Goal: Task Accomplishment & Management: Use online tool/utility

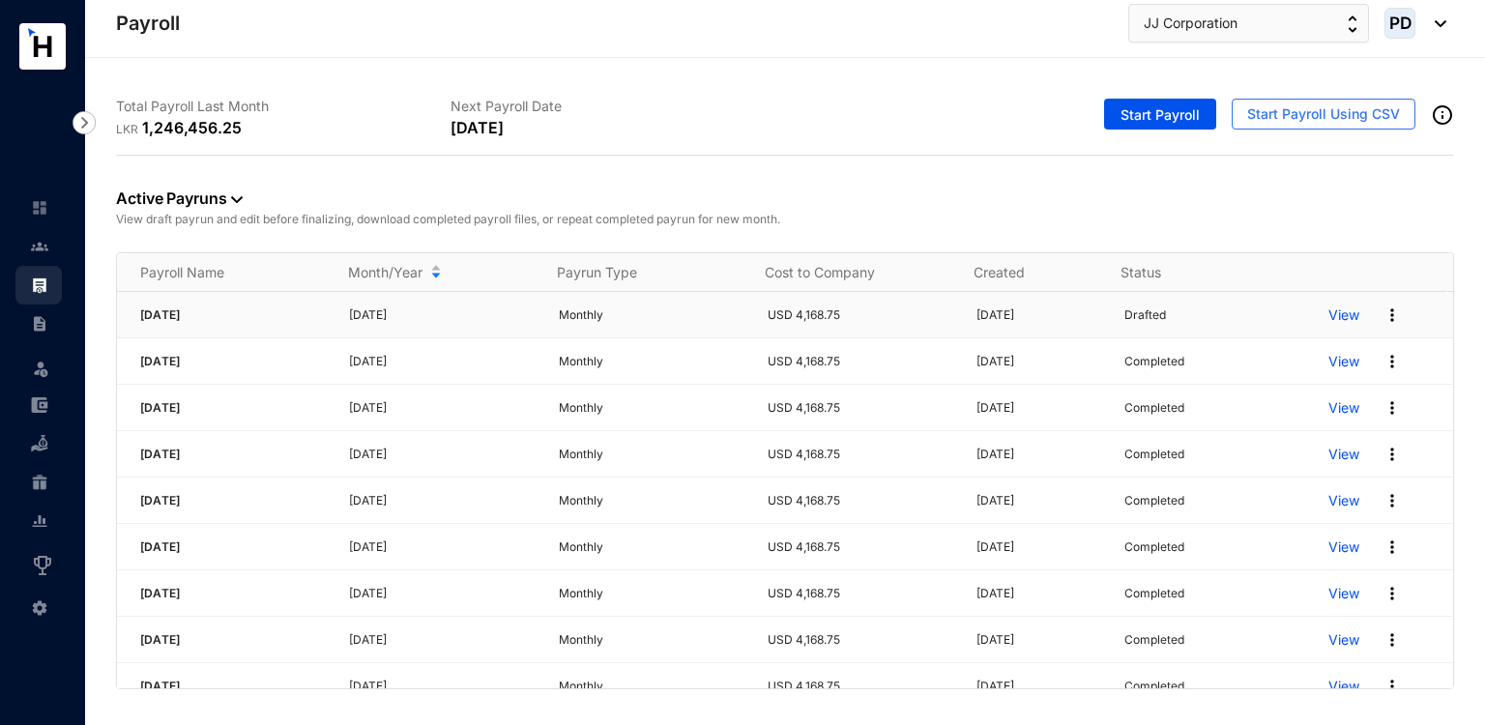
click at [1329, 312] on p "View" at bounding box center [1344, 315] width 31 height 19
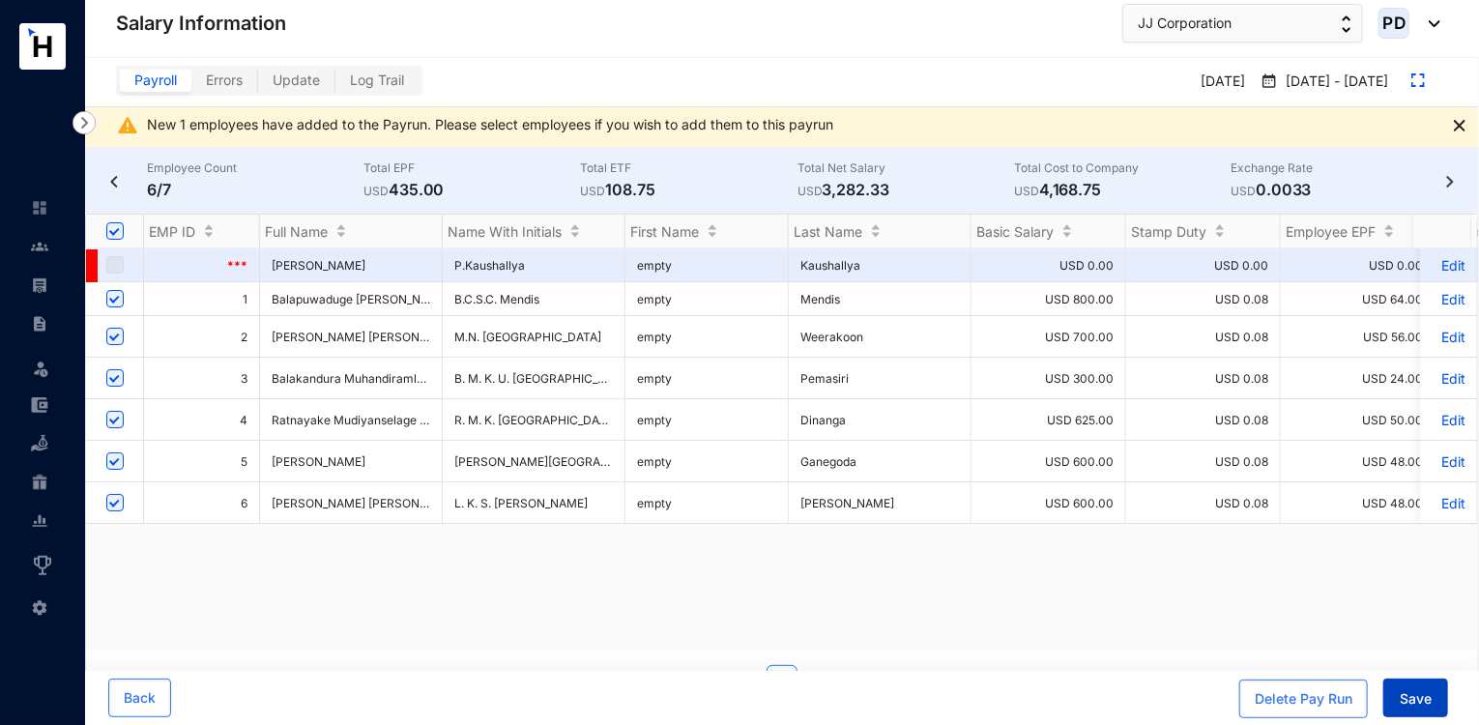
click at [1406, 687] on button "Save" at bounding box center [1416, 698] width 65 height 39
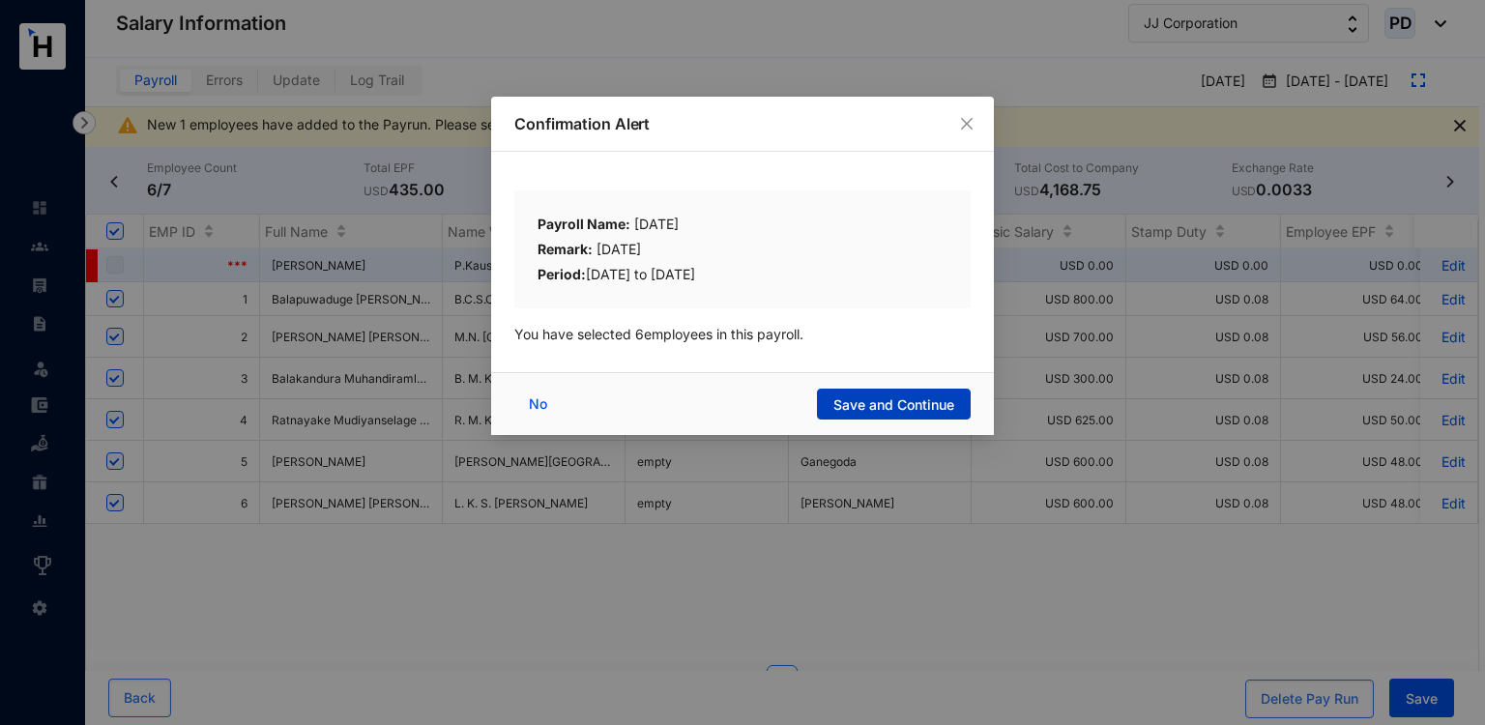
click at [928, 419] on button "Save and Continue" at bounding box center [894, 404] width 154 height 31
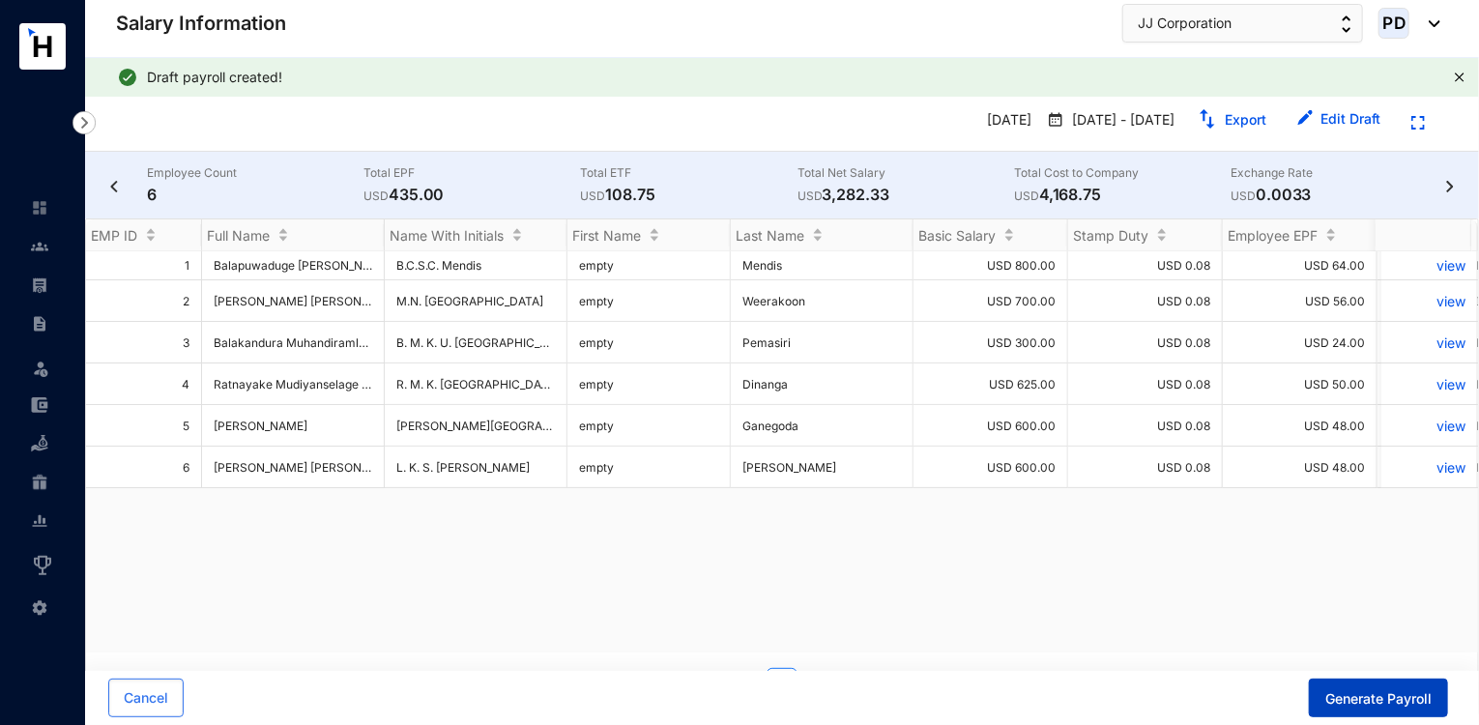
click at [1358, 691] on span "Generate Payroll" at bounding box center [1379, 698] width 106 height 19
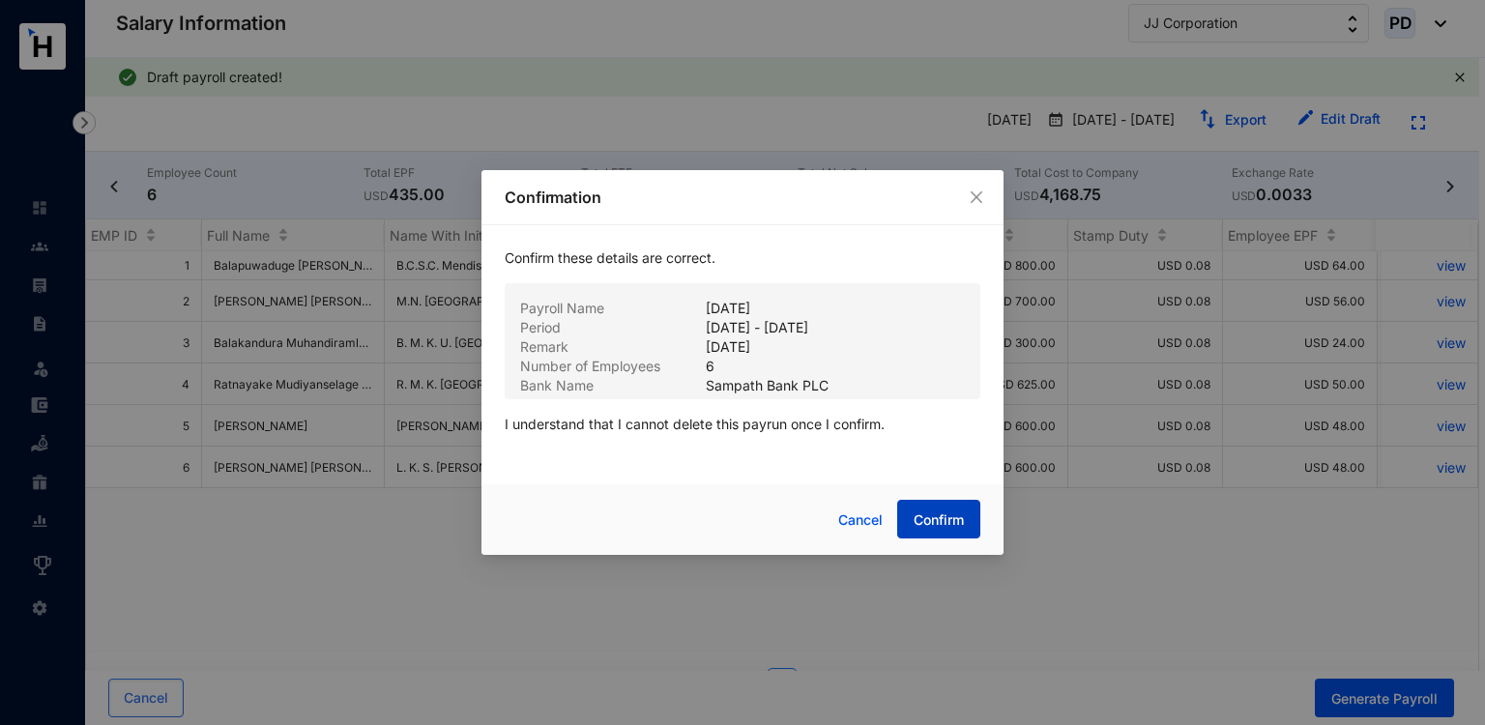
click at [924, 508] on button "Confirm" at bounding box center [938, 519] width 83 height 39
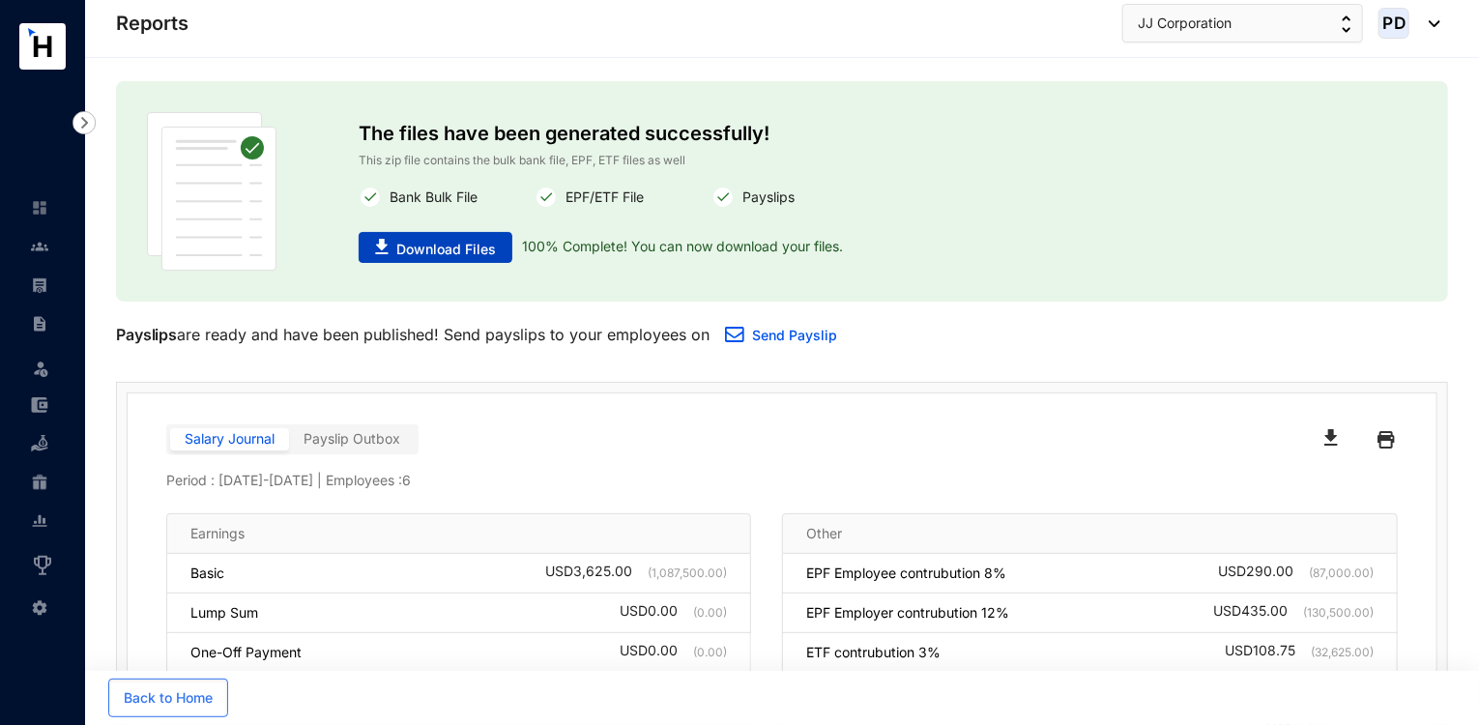
click at [485, 236] on button "Download Files" at bounding box center [436, 247] width 154 height 31
